Goal: Information Seeking & Learning: Check status

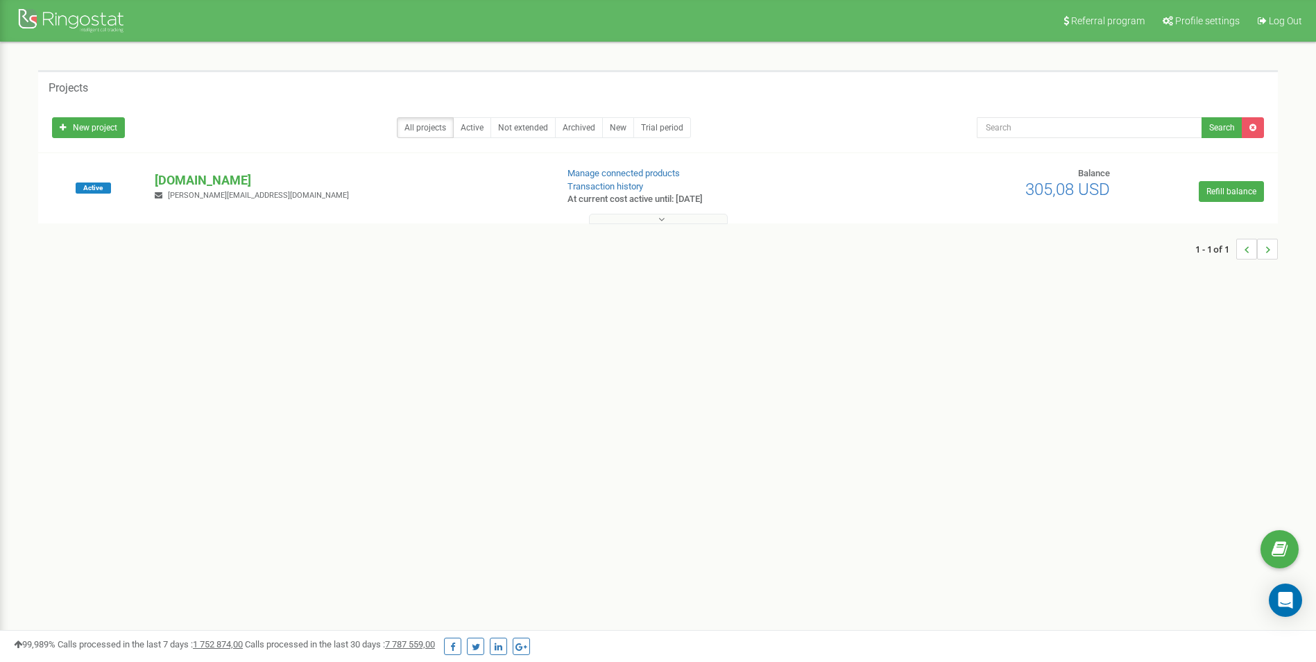
click at [598, 218] on button at bounding box center [658, 219] width 139 height 10
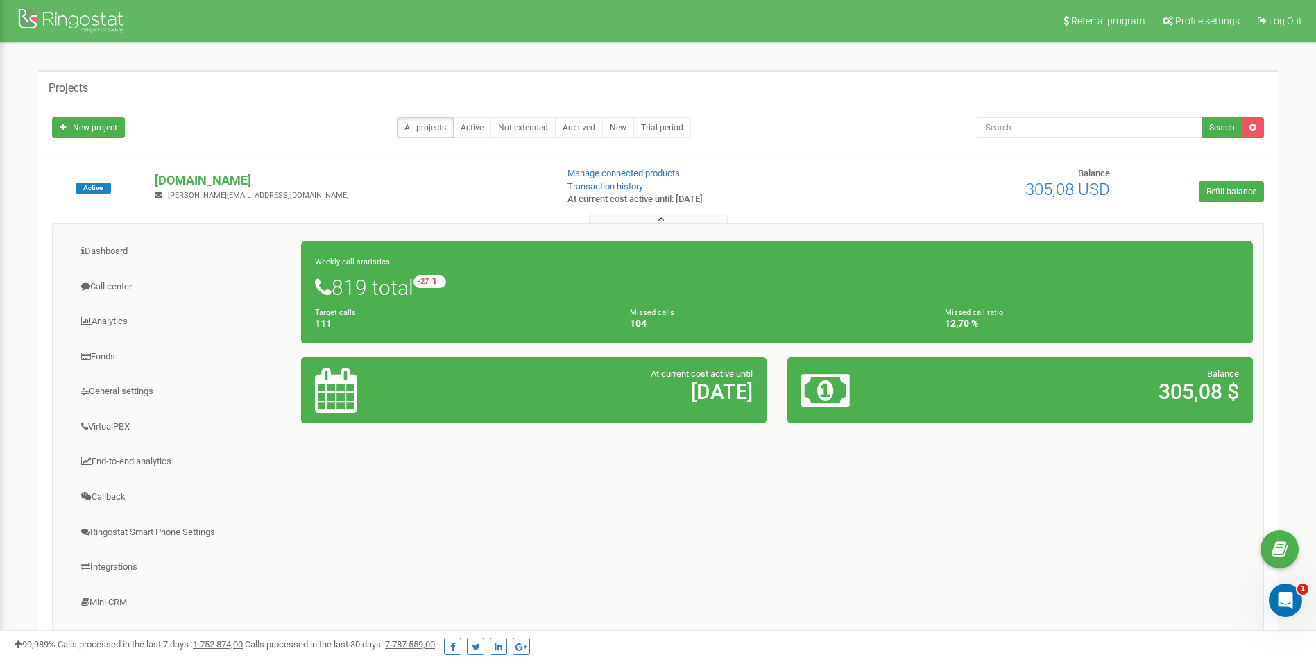
scroll to position [69, 0]
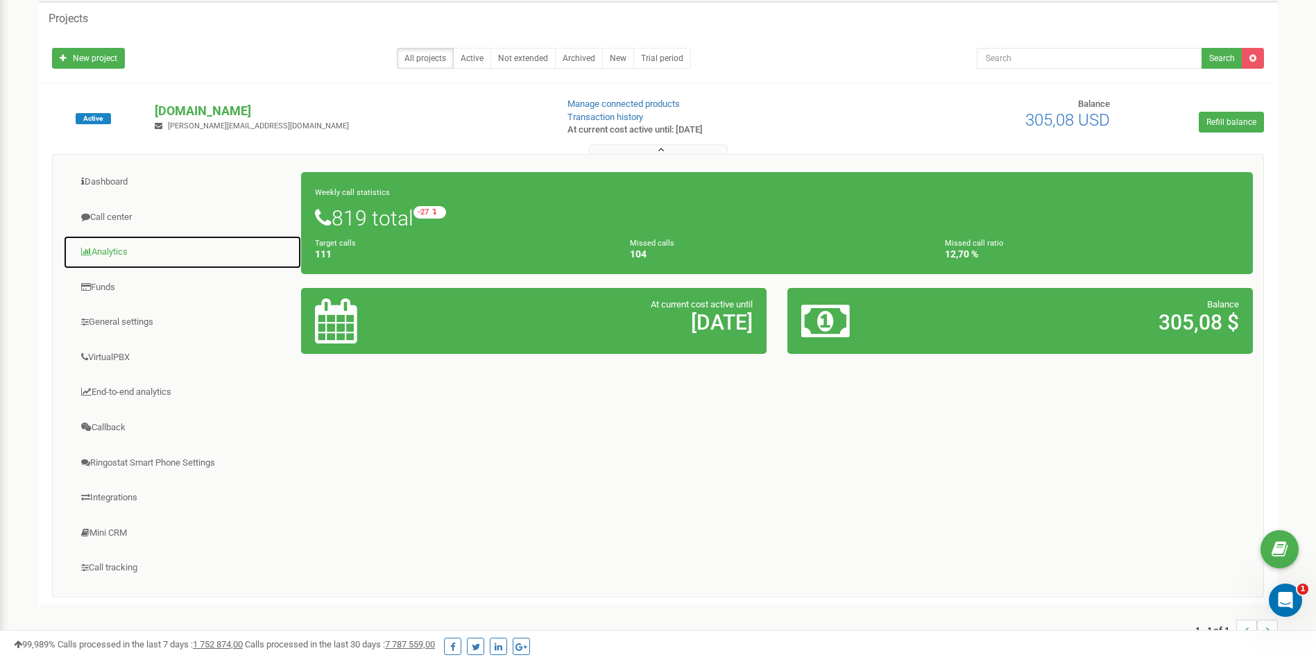
click at [110, 248] on link "Analytics" at bounding box center [182, 252] width 239 height 34
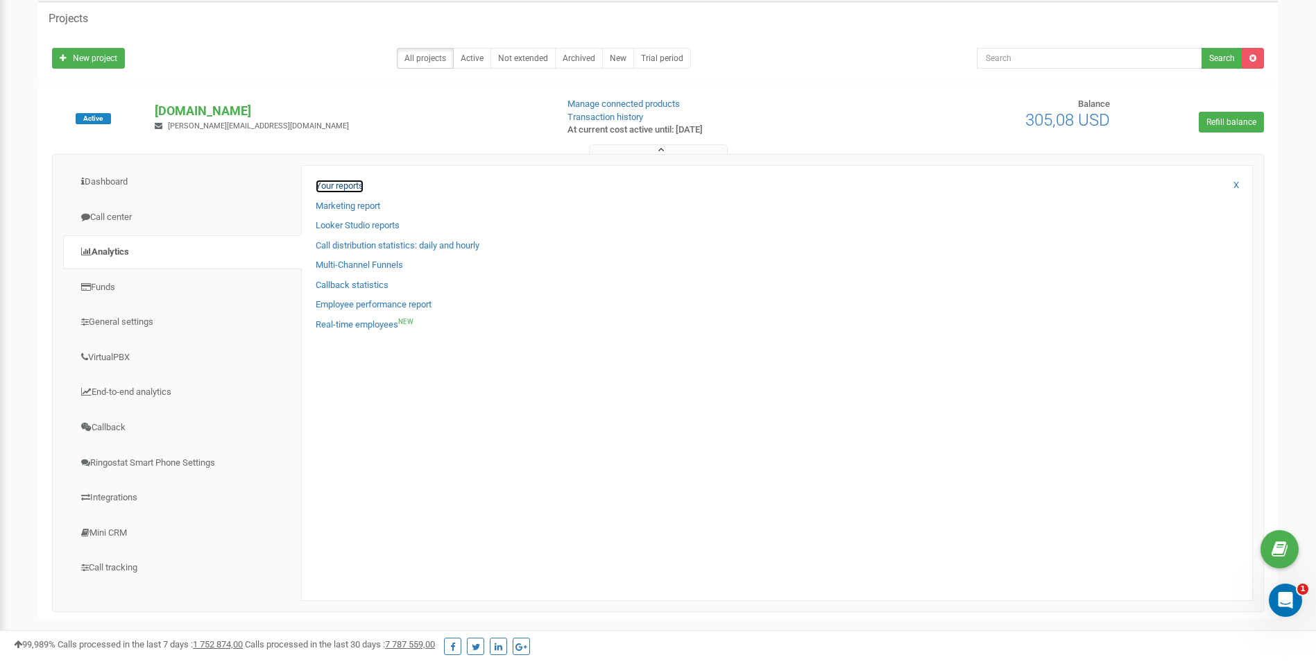
click at [338, 186] on link "Your reports" at bounding box center [340, 186] width 48 height 13
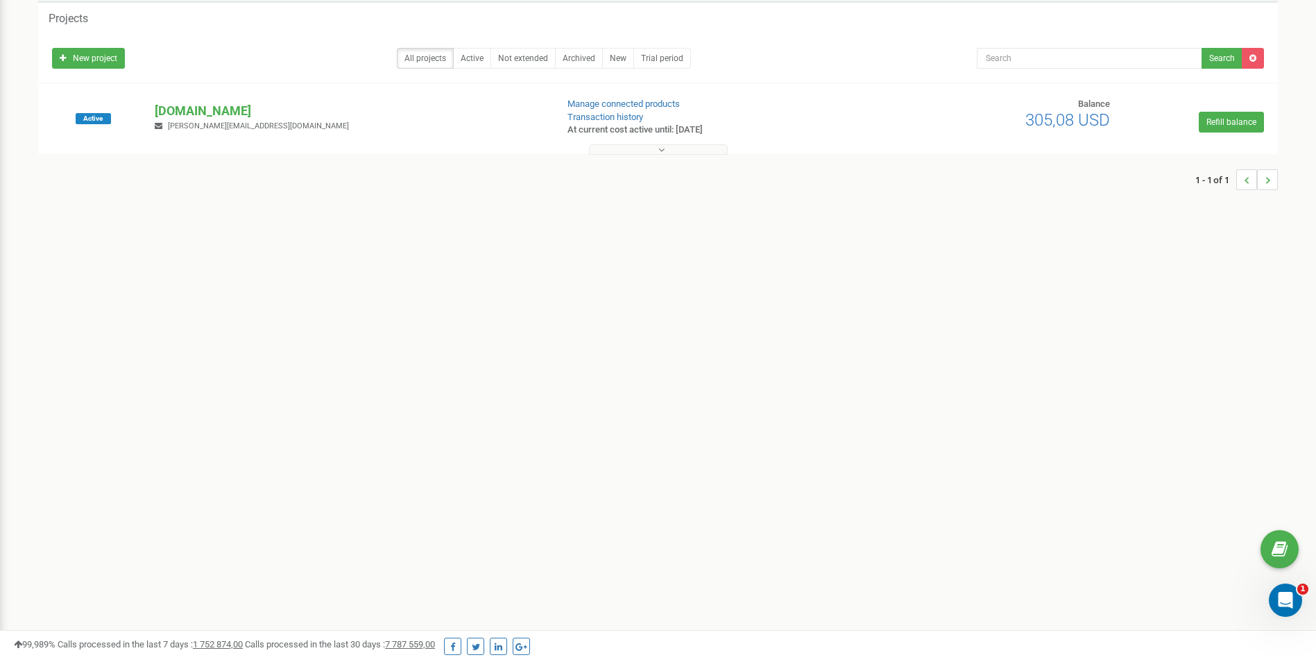
click at [596, 146] on button at bounding box center [658, 149] width 139 height 10
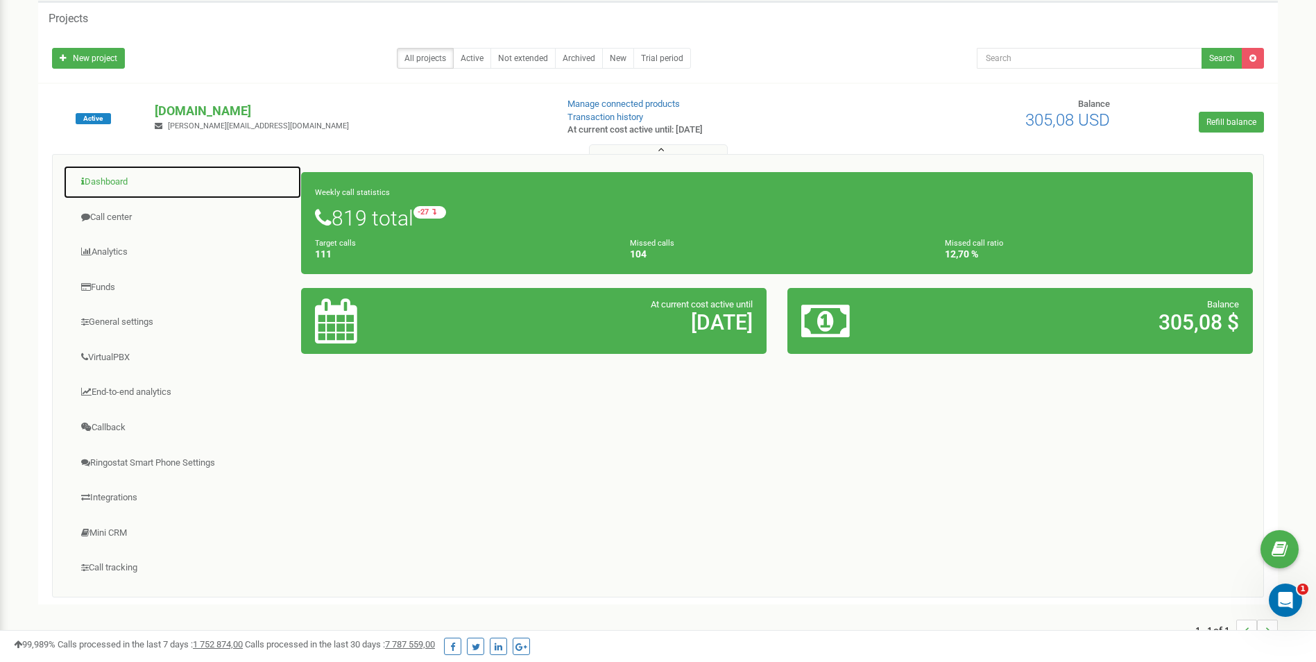
click at [123, 189] on link "Dashboard" at bounding box center [182, 182] width 239 height 34
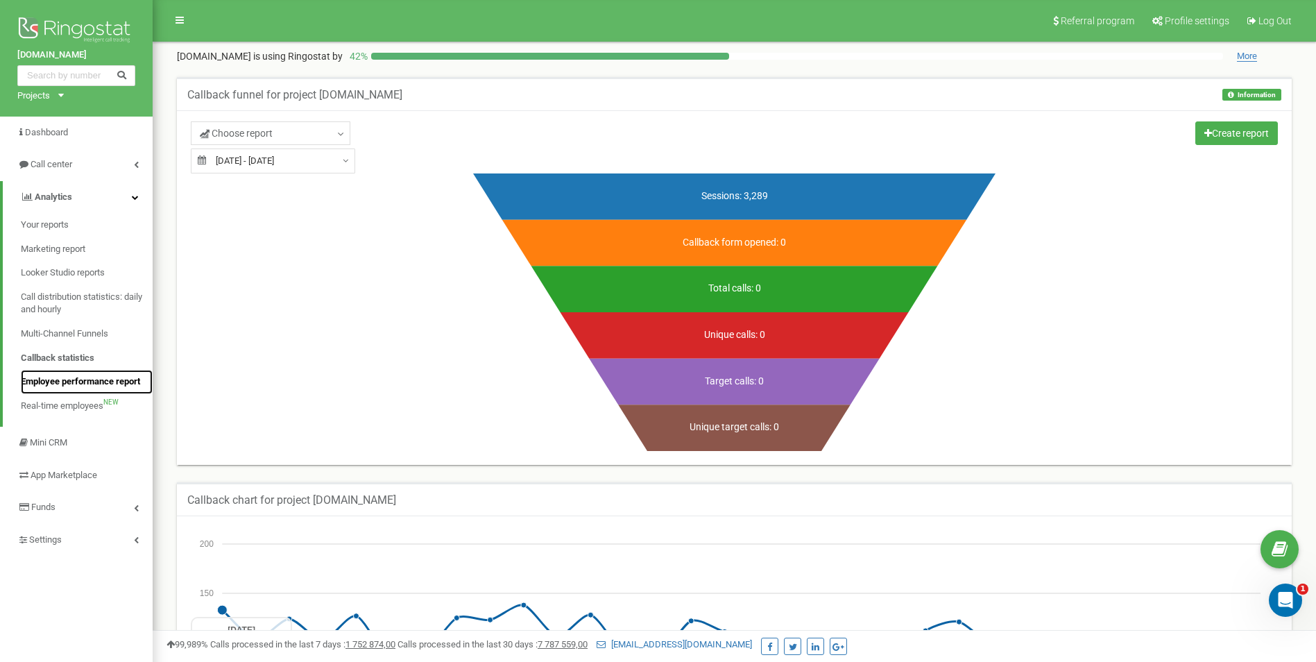
click at [76, 374] on link "Employee performance report" at bounding box center [87, 382] width 132 height 24
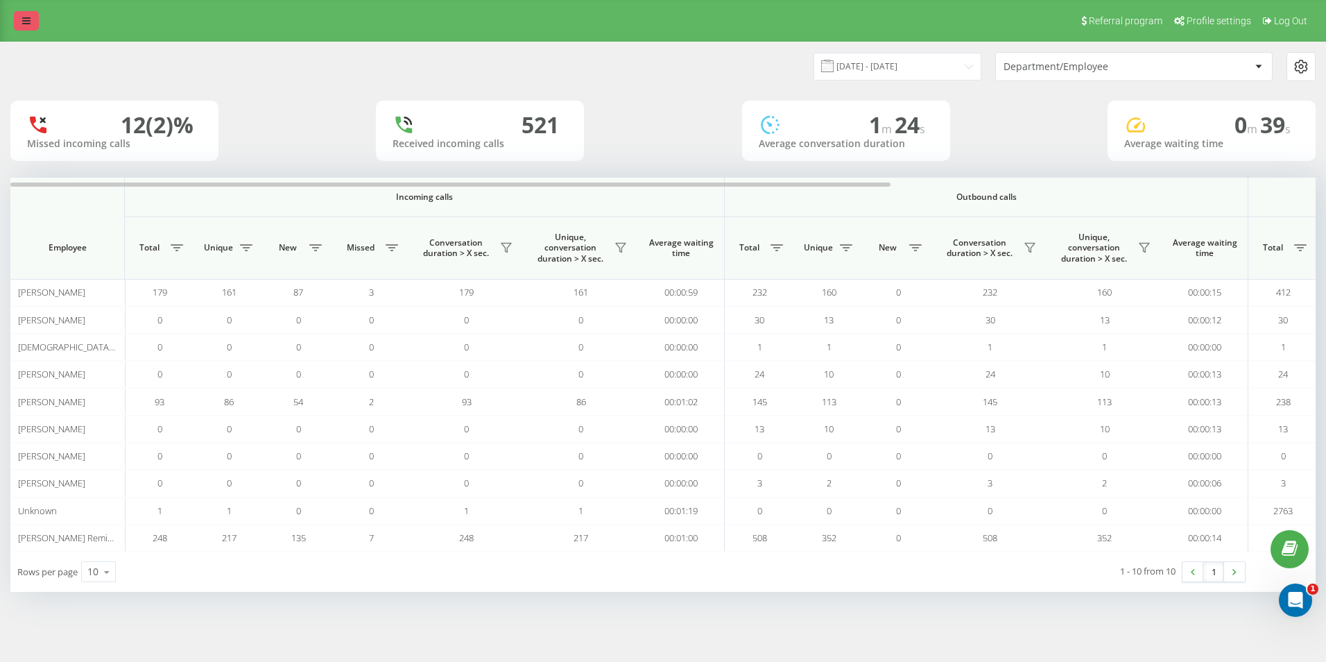
click at [23, 15] on link at bounding box center [26, 20] width 25 height 19
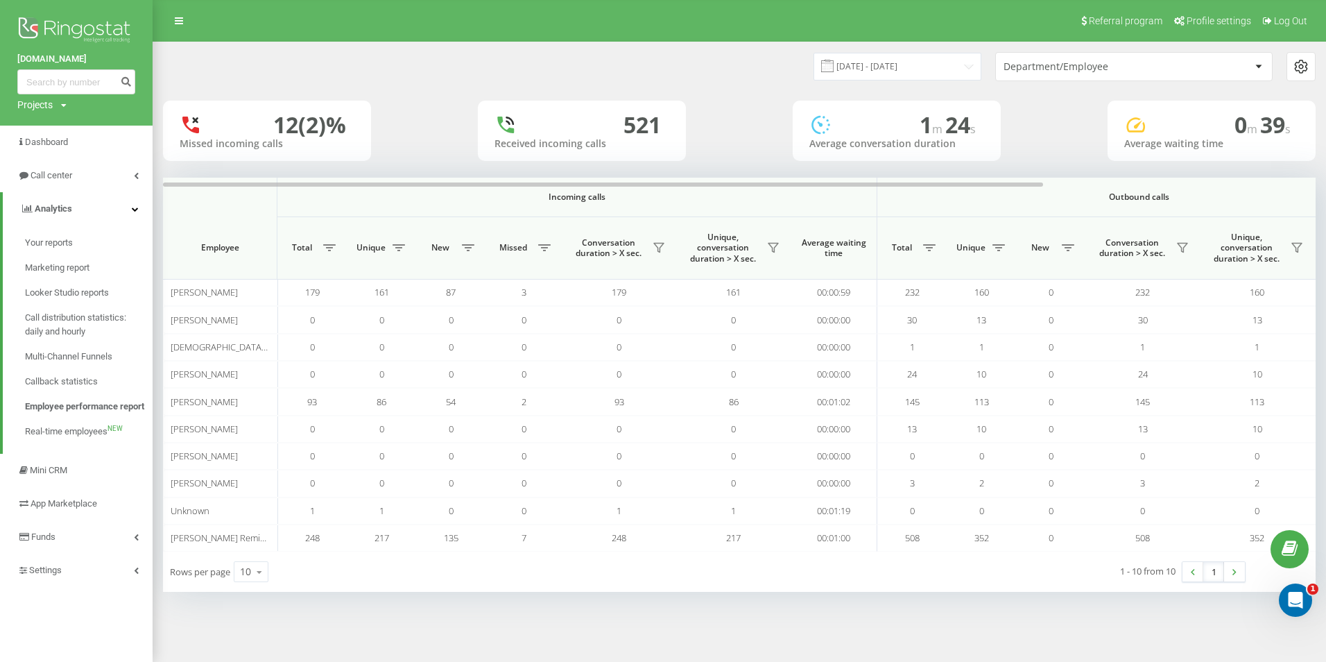
click at [453, 76] on div "[DATE] - [DATE] Department/Employee" at bounding box center [739, 66] width 1153 height 29
